Goal: Information Seeking & Learning: Learn about a topic

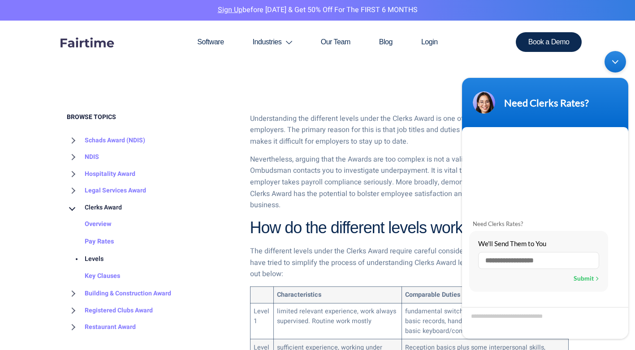
scroll to position [364, 0]
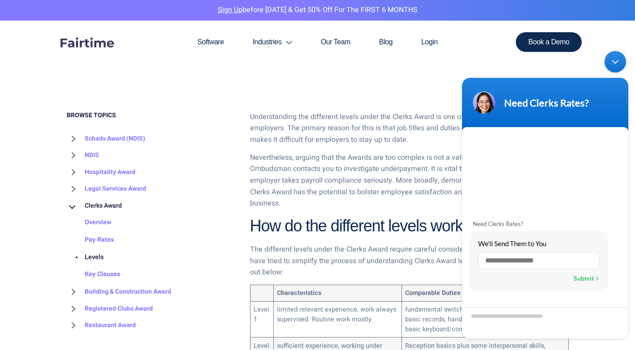
click at [212, 171] on li "Hospitality Award Aged Care Award Overview 2025 Update View Pay Rates Overview" at bounding box center [152, 172] width 170 height 17
click at [617, 63] on div "Minimize live chat window" at bounding box center [616, 62] width 22 height 22
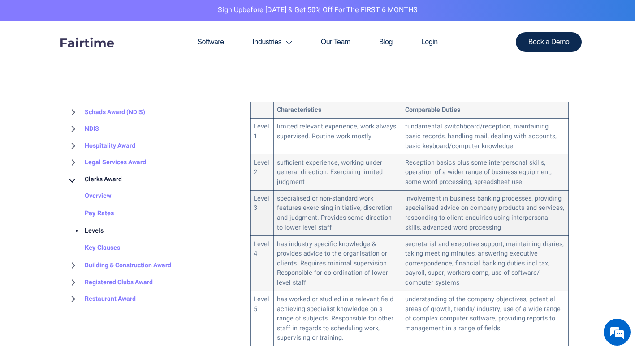
scroll to position [548, 0]
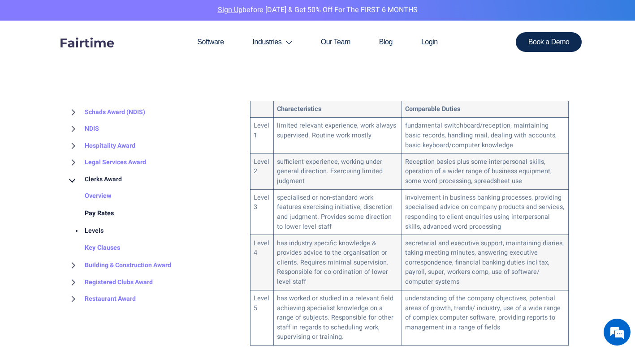
drag, startPoint x: 100, startPoint y: 211, endPoint x: 95, endPoint y: 214, distance: 6.2
click at [95, 214] on link "Pay Rates" at bounding box center [90, 213] width 47 height 17
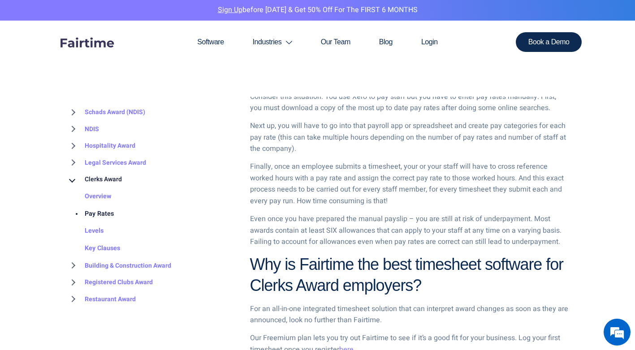
scroll to position [1190, 0]
